Goal: Obtain resource: Download file/media

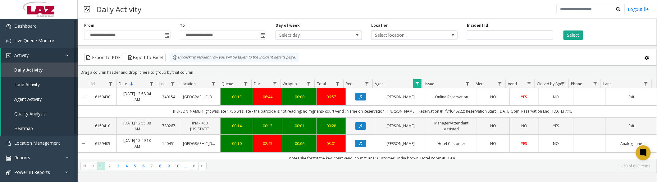
click at [357, 100] on button "Data table" at bounding box center [360, 96] width 11 height 7
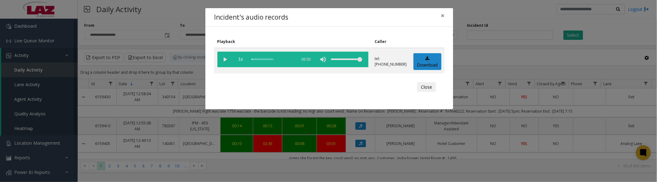
click at [228, 58] on vg-play-pause at bounding box center [225, 60] width 16 height 16
click at [227, 59] on vg-play-pause at bounding box center [225, 60] width 16 height 16
click at [425, 63] on link "Download" at bounding box center [427, 61] width 28 height 17
click at [224, 62] on vg-play-pause at bounding box center [225, 60] width 16 height 16
click at [225, 62] on vg-play-pause at bounding box center [225, 60] width 16 height 16
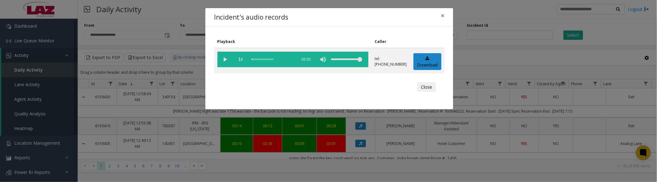
click at [221, 61] on vg-play-pause at bounding box center [225, 60] width 16 height 16
click at [228, 58] on vg-play-pause at bounding box center [225, 60] width 16 height 16
click at [227, 59] on vg-play-pause at bounding box center [225, 60] width 16 height 16
click at [229, 56] on vg-play-pause at bounding box center [225, 60] width 16 height 16
click at [224, 60] on vg-play-pause at bounding box center [225, 60] width 16 height 16
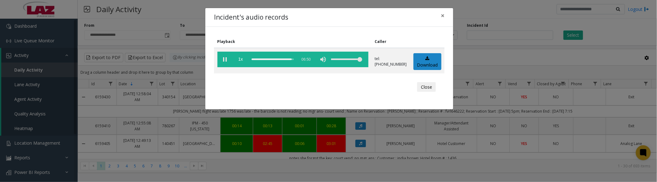
drag, startPoint x: 227, startPoint y: 61, endPoint x: 421, endPoint y: 81, distance: 195.5
click at [227, 61] on vg-play-pause at bounding box center [225, 60] width 16 height 16
click at [423, 84] on button "Close" at bounding box center [426, 87] width 19 height 10
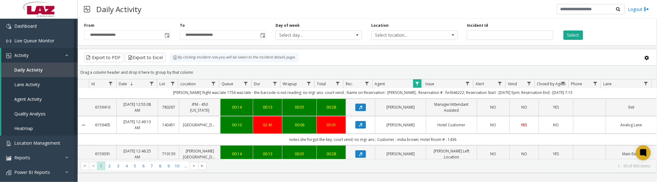
scroll to position [34, 0]
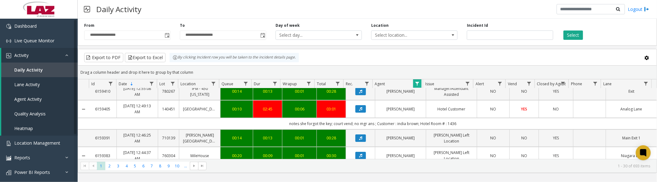
click at [359, 110] on icon "Data table" at bounding box center [360, 109] width 3 height 4
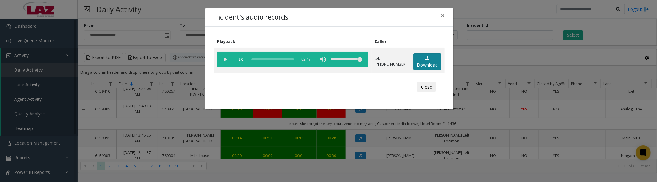
click at [436, 62] on link "Download" at bounding box center [427, 61] width 28 height 17
click at [228, 60] on vg-play-pause at bounding box center [225, 60] width 16 height 16
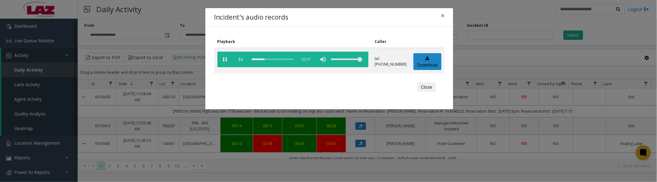
scroll to position [34, 0]
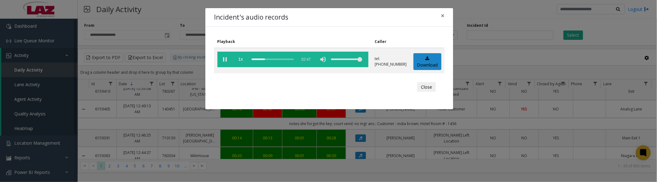
click at [440, 86] on div "Close" at bounding box center [329, 87] width 222 height 19
click at [431, 87] on button "Close" at bounding box center [426, 87] width 19 height 10
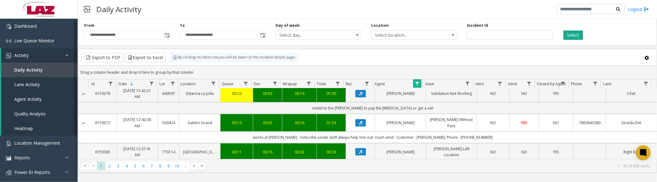
scroll to position [138, 0]
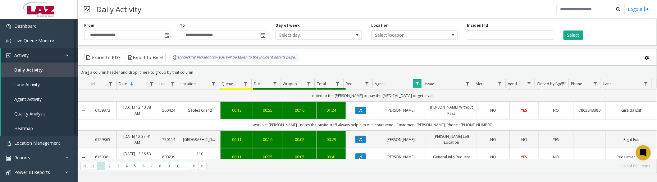
click at [359, 111] on icon "Data table" at bounding box center [360, 110] width 3 height 4
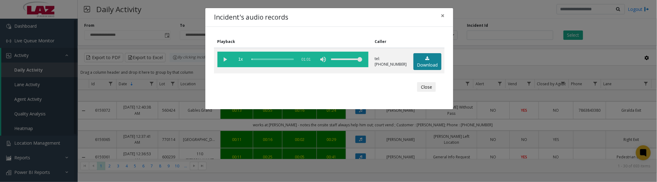
click at [426, 61] on link "Download" at bounding box center [427, 61] width 28 height 17
click at [429, 91] on button "Close" at bounding box center [426, 87] width 19 height 10
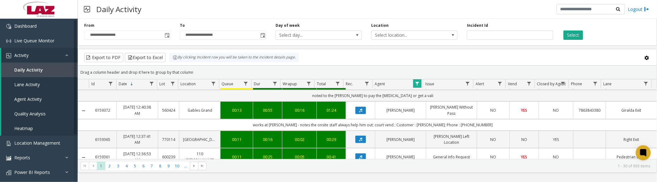
click at [417, 82] on span "Data table" at bounding box center [417, 83] width 5 height 5
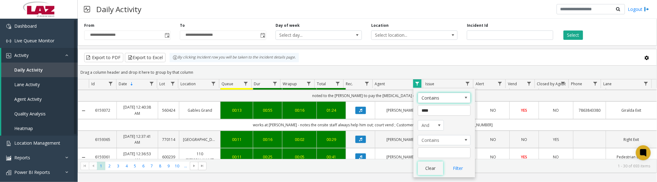
click at [430, 174] on button "Clear" at bounding box center [430, 168] width 25 height 14
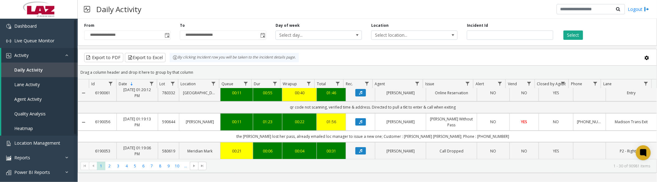
click at [387, 38] on span "Select location..." at bounding box center [406, 35] width 69 height 9
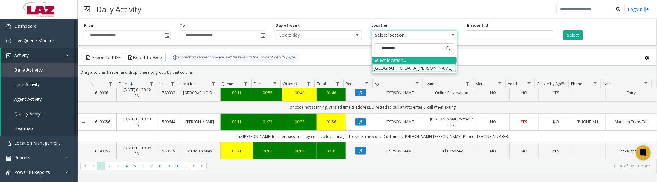
type input "********"
click at [380, 67] on li "600170 The Plaza on Dewitt" at bounding box center [414, 68] width 84 height 8
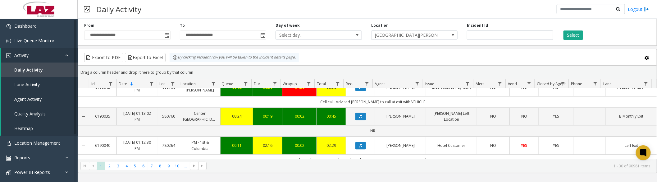
scroll to position [716, 0]
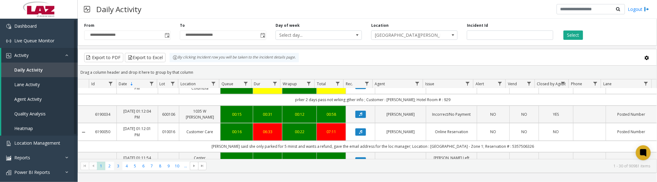
click at [118, 168] on span "3" at bounding box center [118, 166] width 8 height 8
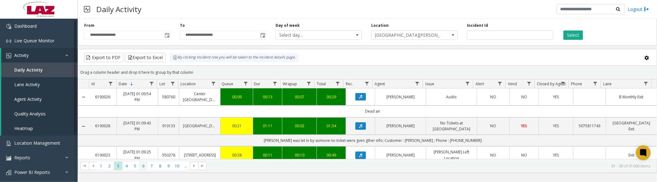
click at [145, 167] on span "6" at bounding box center [143, 166] width 8 height 8
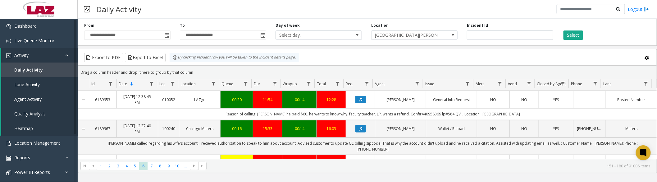
scroll to position [276, 0]
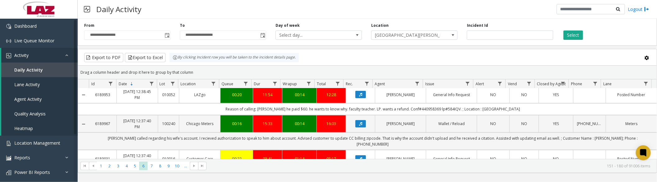
click at [574, 38] on button "Select" at bounding box center [574, 34] width 20 height 9
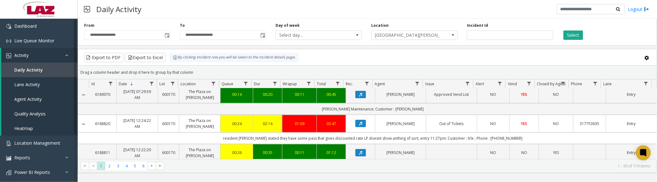
scroll to position [345, 0]
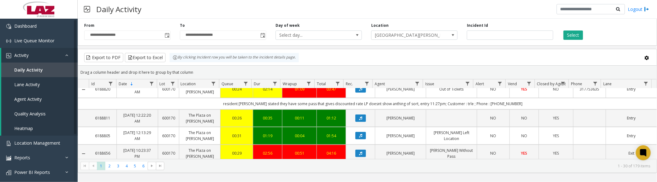
drag, startPoint x: 454, startPoint y: 33, endPoint x: 459, endPoint y: 86, distance: 54.0
click at [454, 33] on span at bounding box center [452, 35] width 5 height 5
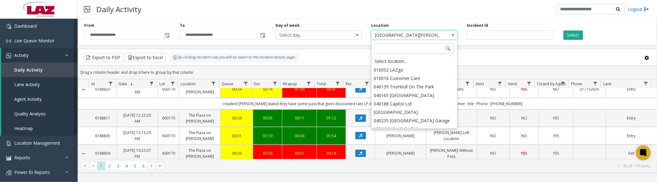
scroll to position [1911, 0]
click at [422, 62] on div "Select location..." at bounding box center [414, 61] width 84 height 9
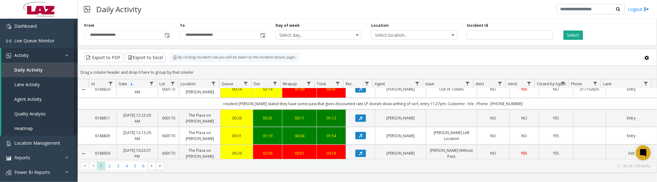
click at [580, 35] on button "Select" at bounding box center [574, 34] width 20 height 9
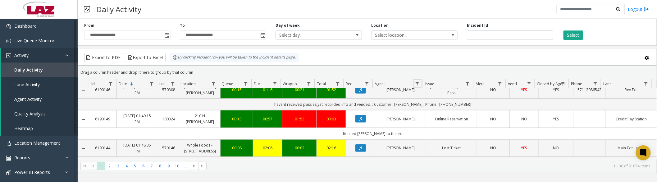
click at [420, 86] on link "Data table" at bounding box center [417, 83] width 8 height 8
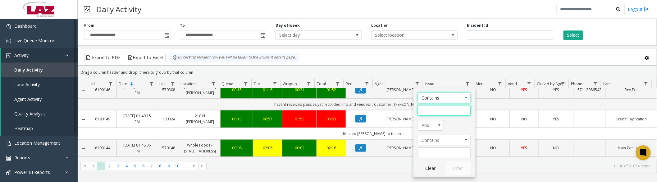
click at [429, 110] on input "Agent Filter" at bounding box center [444, 110] width 53 height 11
type input "****"
click button "Filter" at bounding box center [457, 168] width 25 height 14
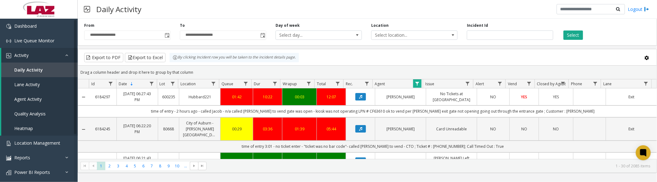
click at [359, 98] on icon "Data table" at bounding box center [360, 97] width 3 height 4
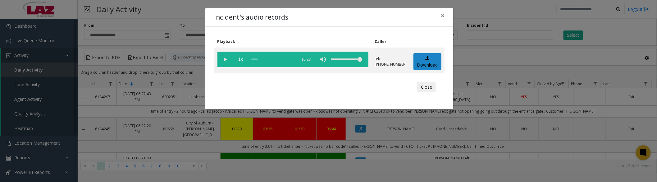
click at [227, 57] on vg-play-pause at bounding box center [225, 60] width 16 height 16
click at [222, 57] on vg-play-pause at bounding box center [225, 60] width 16 height 16
click at [430, 64] on link "Download" at bounding box center [427, 61] width 28 height 17
